Goal: Information Seeking & Learning: Learn about a topic

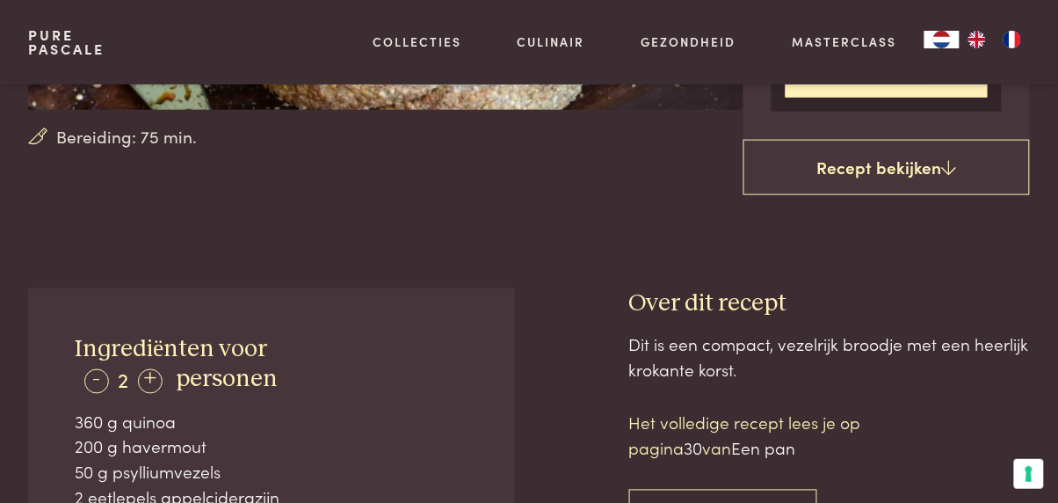
scroll to position [430, 0]
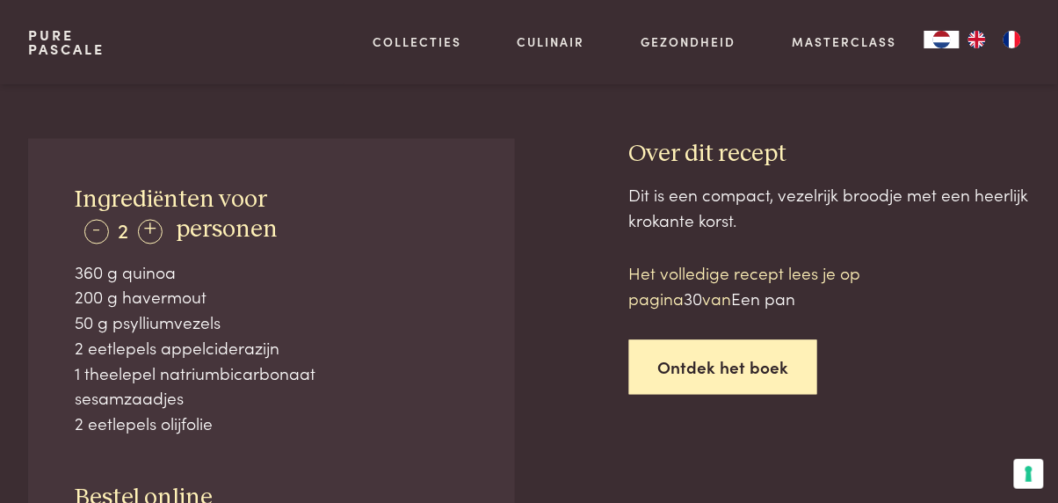
click at [759, 383] on link "Ontdek het boek" at bounding box center [723, 367] width 189 height 55
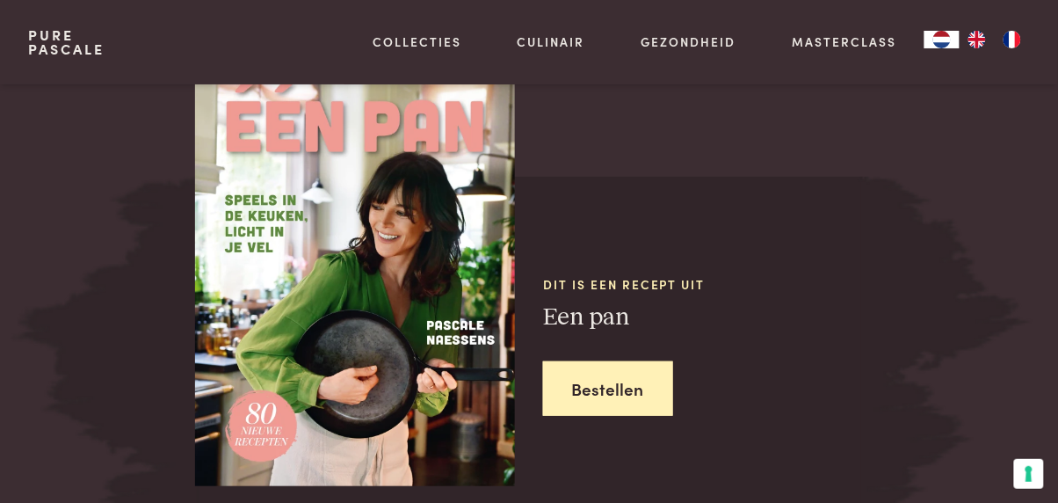
scroll to position [1524, 0]
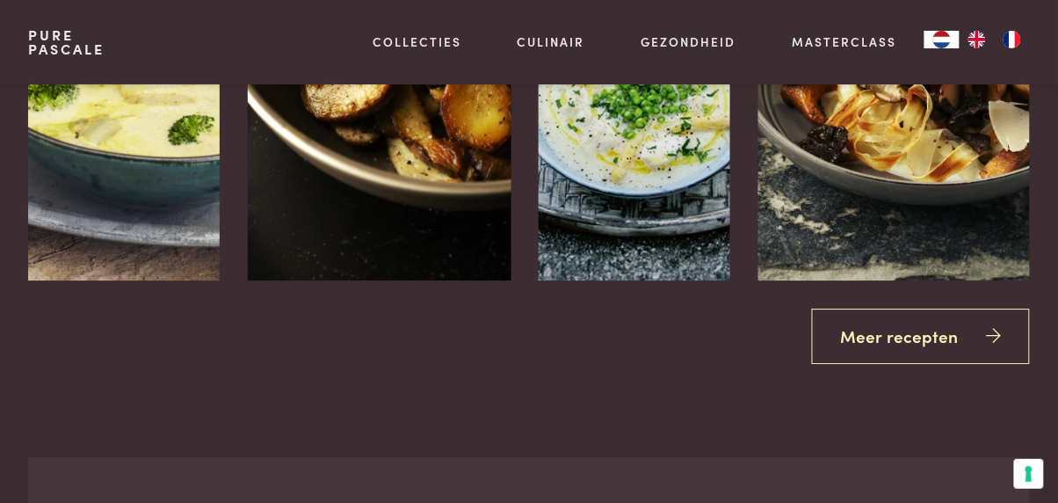
scroll to position [2515, 0]
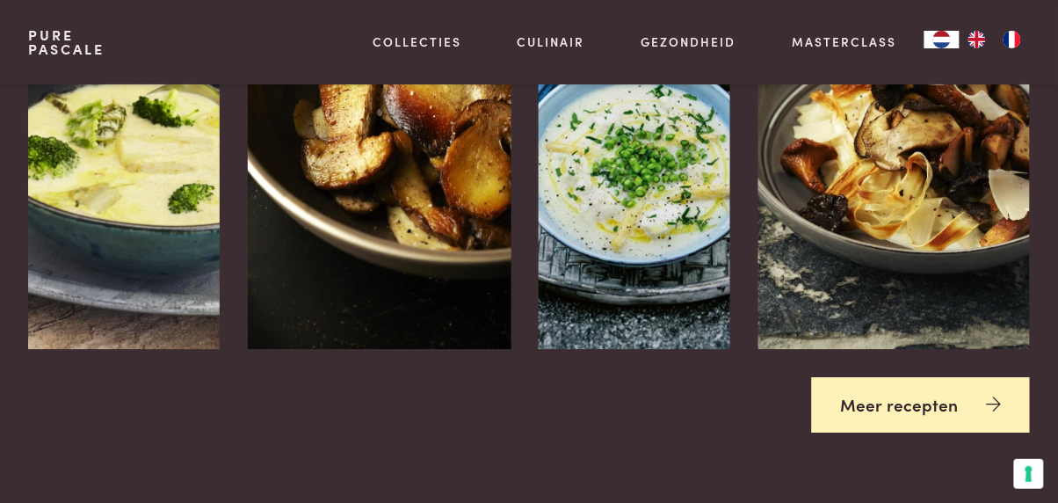
click at [935, 403] on link "Meer recepten" at bounding box center [921, 404] width 219 height 55
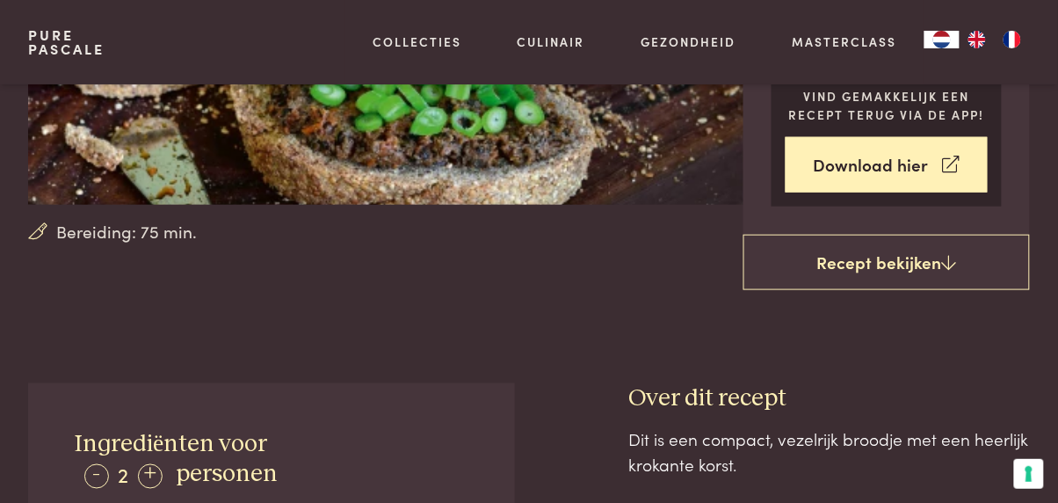
scroll to position [0, 0]
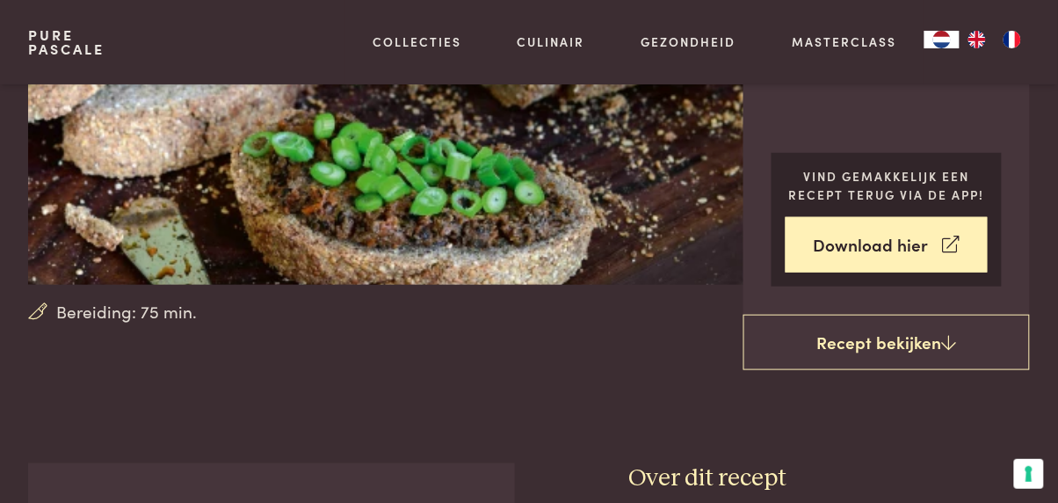
scroll to position [247, 0]
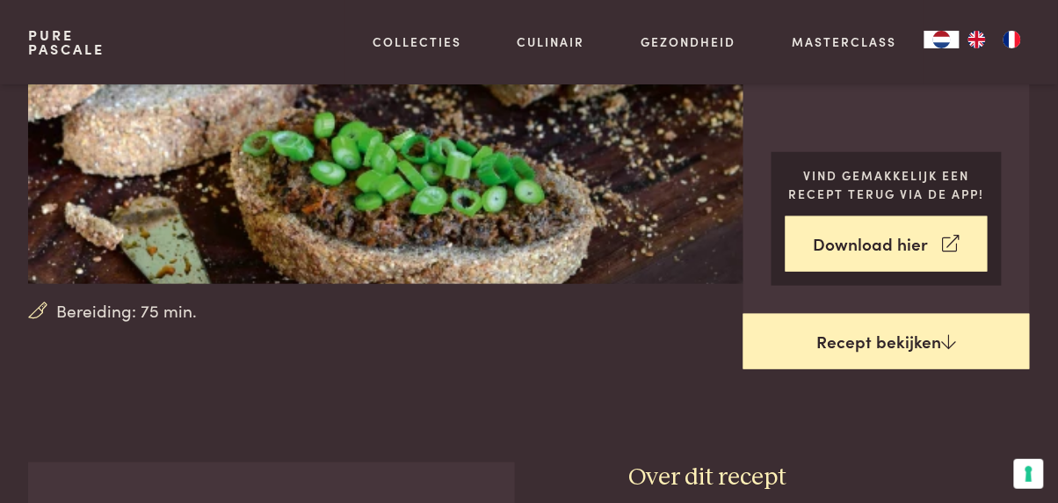
click at [898, 341] on link "Recept bekijken" at bounding box center [887, 342] width 287 height 56
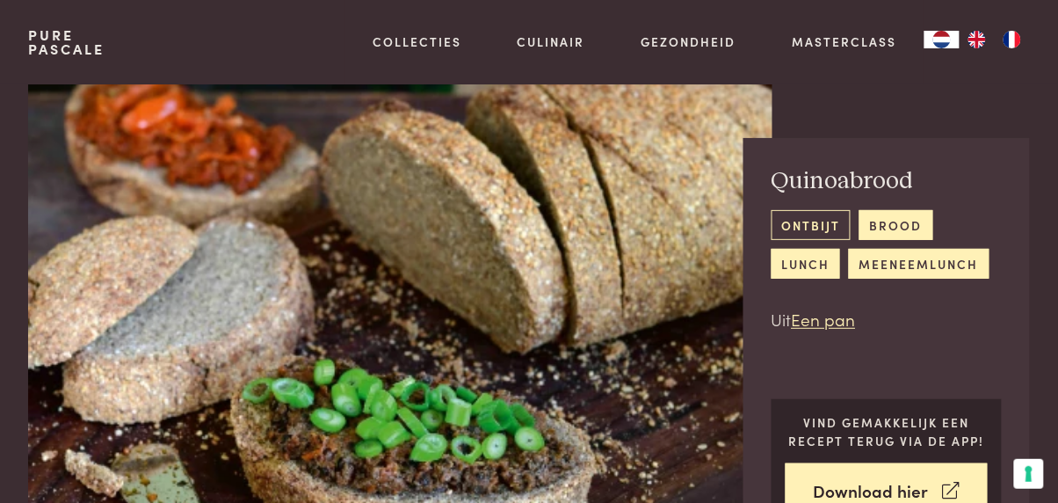
click at [809, 232] on link "ontbijt" at bounding box center [811, 224] width 79 height 29
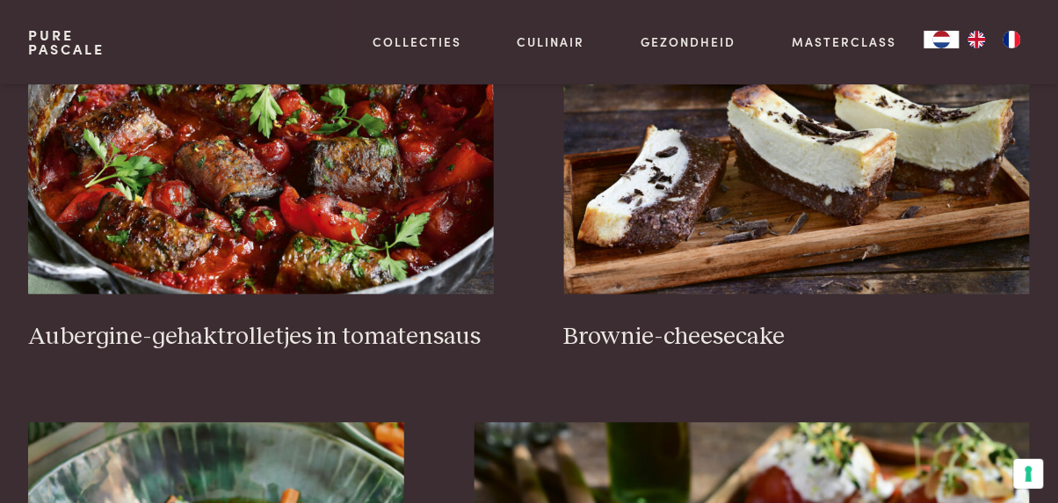
scroll to position [686, 0]
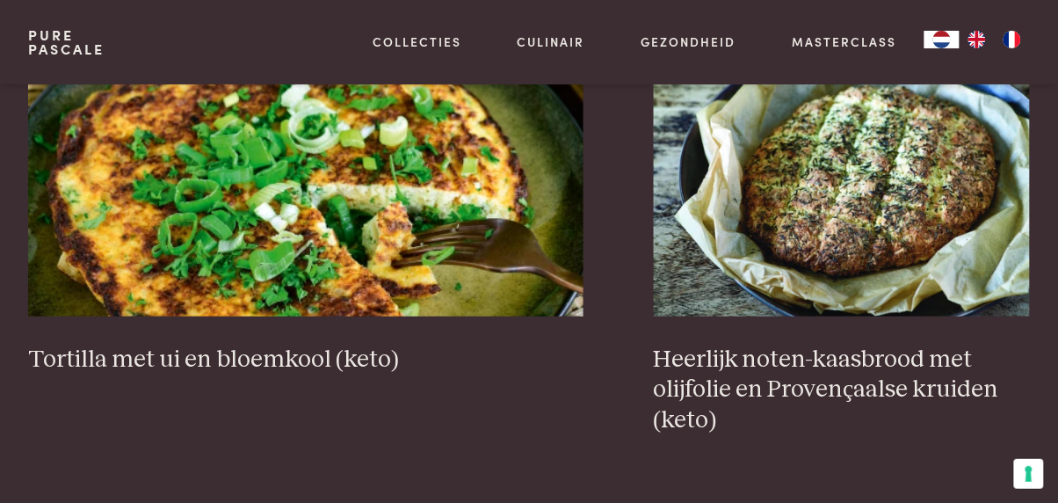
scroll to position [1624, 0]
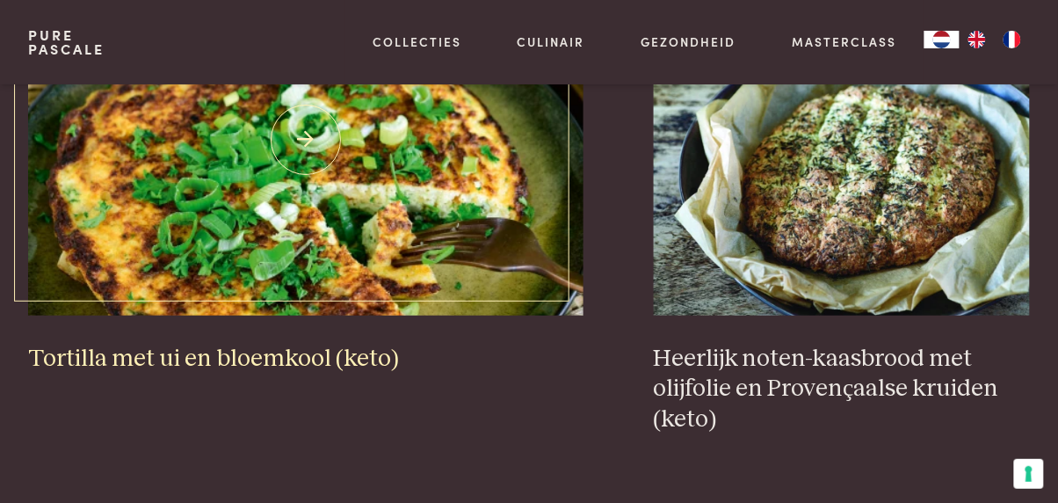
click at [336, 360] on h3 "Tortilla met ui en bloemkool (keto)" at bounding box center [305, 359] width 555 height 31
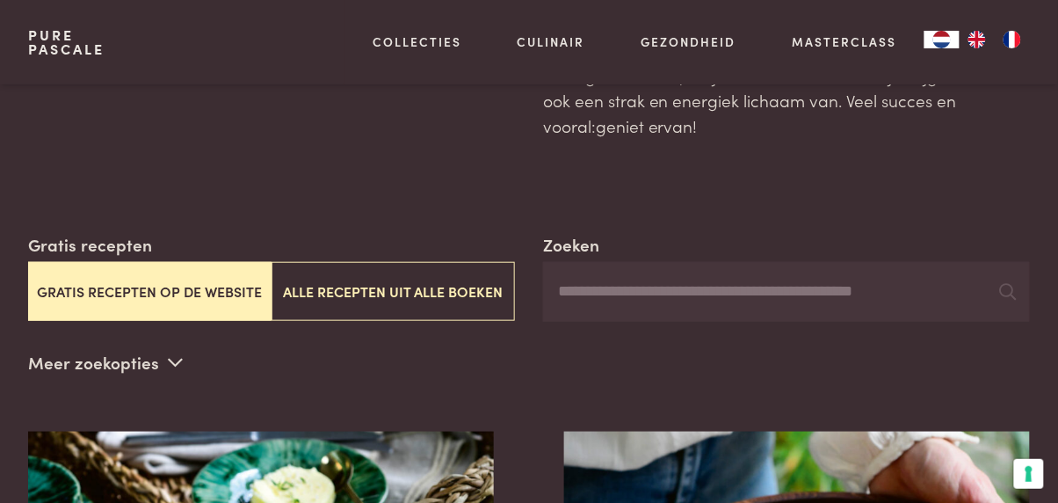
scroll to position [0, 0]
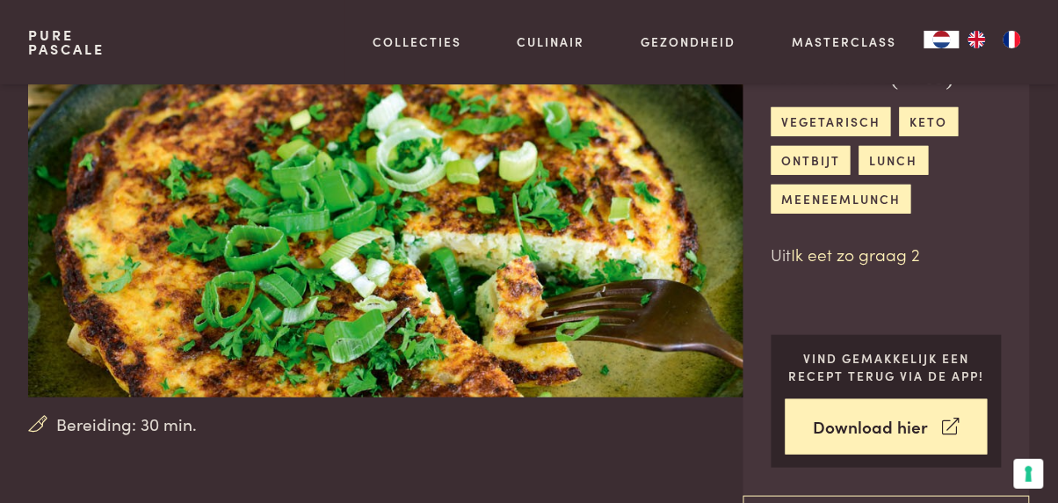
click at [897, 262] on link "Ik eet zo graag 2" at bounding box center [856, 254] width 129 height 24
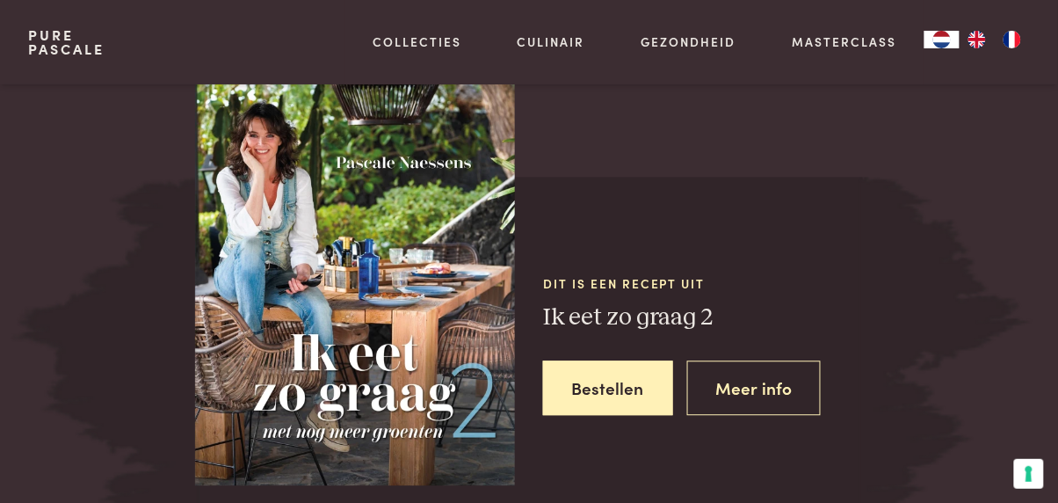
scroll to position [2239, 0]
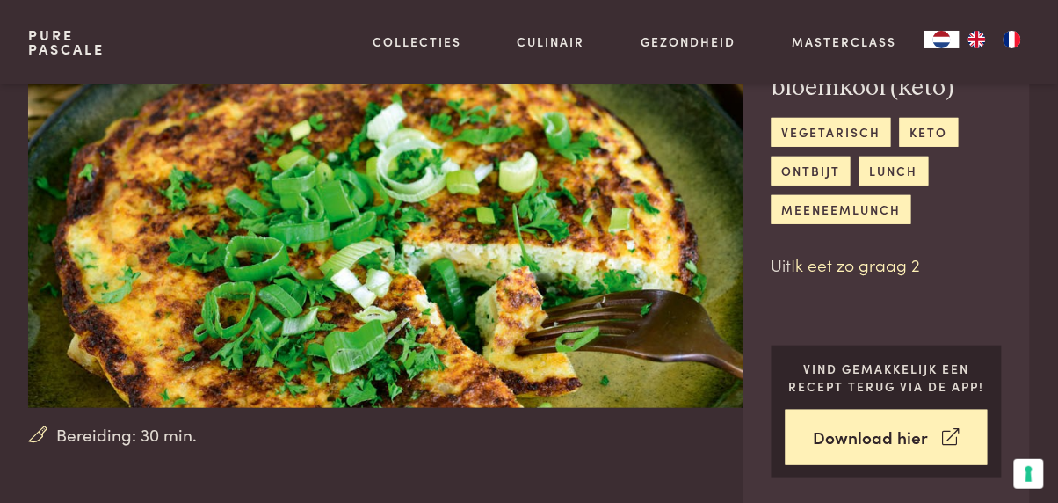
scroll to position [125, 0]
